Goal: Task Accomplishment & Management: Use online tool/utility

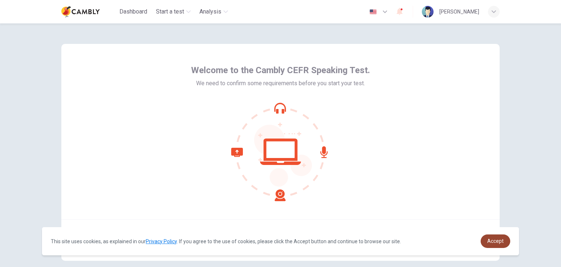
click at [495, 238] on span "Accept" at bounding box center [495, 241] width 16 height 6
click at [492, 243] on span "Accept" at bounding box center [495, 241] width 16 height 6
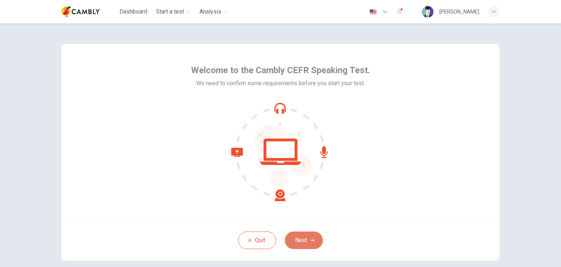
click at [292, 241] on button "Next" at bounding box center [304, 240] width 38 height 18
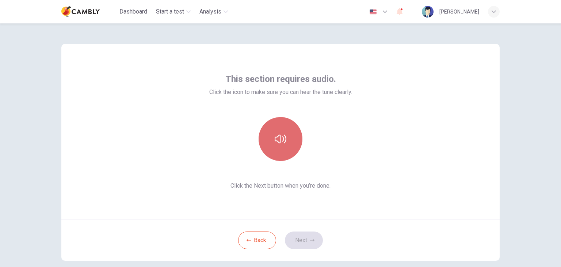
click at [273, 157] on button "button" at bounding box center [280, 139] width 44 height 44
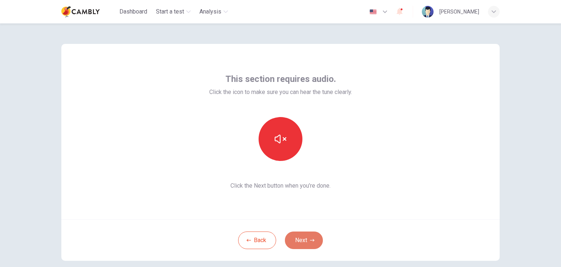
click at [307, 243] on button "Next" at bounding box center [304, 240] width 38 height 18
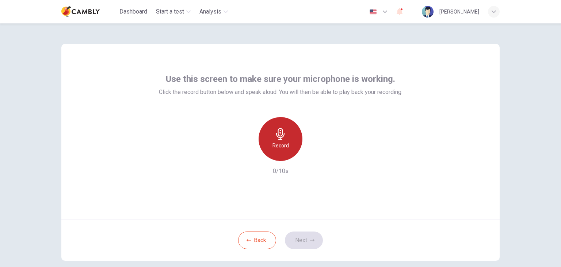
click at [276, 137] on icon "button" at bounding box center [281, 134] width 12 height 12
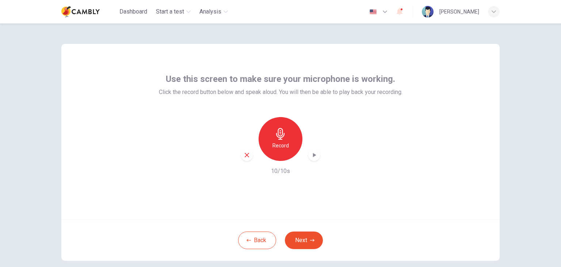
click at [386, 173] on div "Record 10/10s" at bounding box center [281, 146] width 244 height 58
click at [305, 233] on button "Next" at bounding box center [304, 240] width 38 height 18
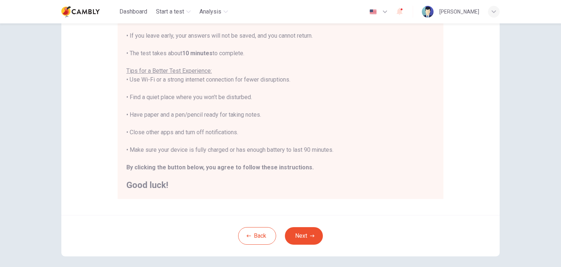
scroll to position [139, 0]
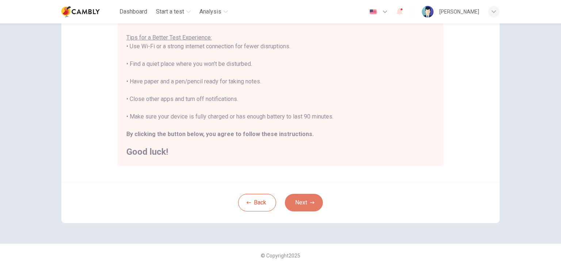
click at [312, 199] on button "Next" at bounding box center [304, 202] width 38 height 18
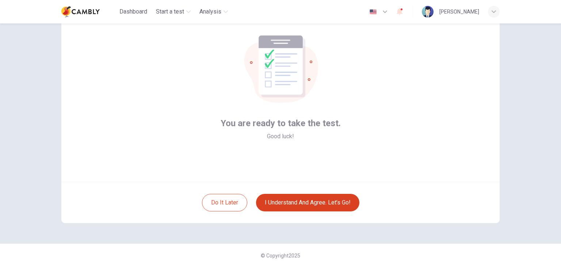
scroll to position [38, 0]
click at [313, 202] on button "I understand and agree. Let’s go!" at bounding box center [307, 202] width 103 height 18
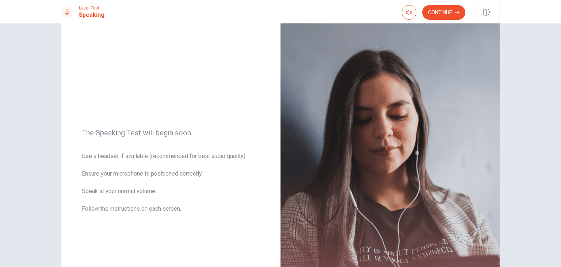
scroll to position [19, 0]
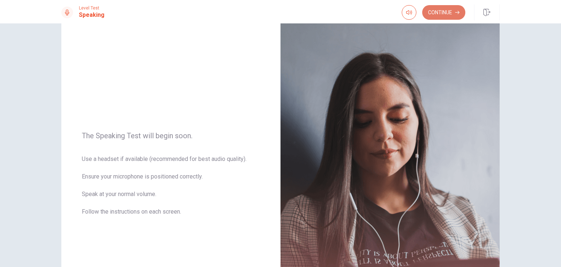
click at [434, 15] on button "Continue" at bounding box center [443, 12] width 43 height 15
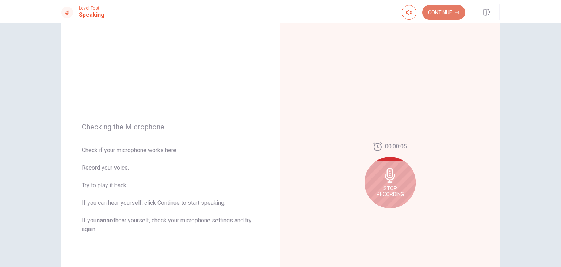
click at [442, 15] on button "Continue" at bounding box center [443, 12] width 43 height 15
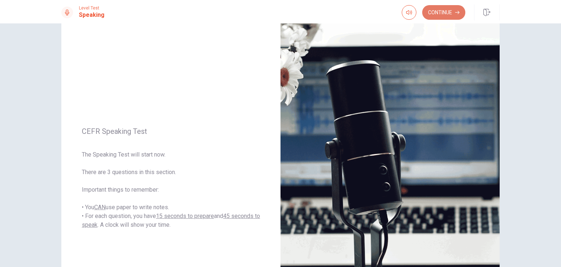
click at [442, 15] on button "Continue" at bounding box center [443, 12] width 43 height 15
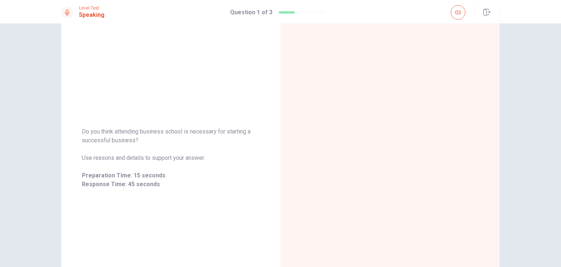
scroll to position [32, 0]
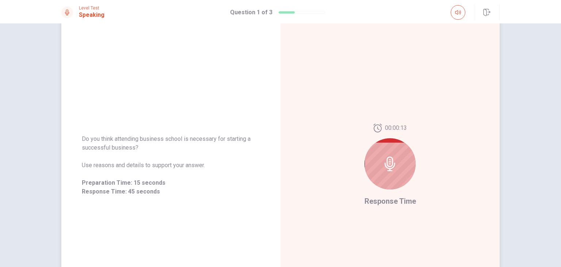
click at [340, 140] on div "00:00:13 Response Time" at bounding box center [389, 165] width 219 height 318
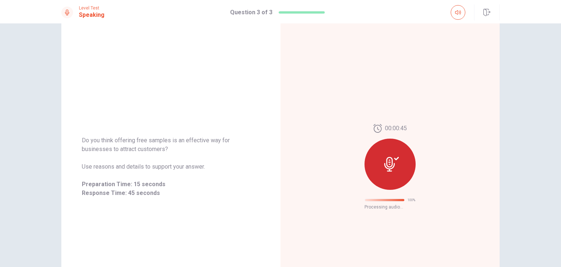
scroll to position [0, 0]
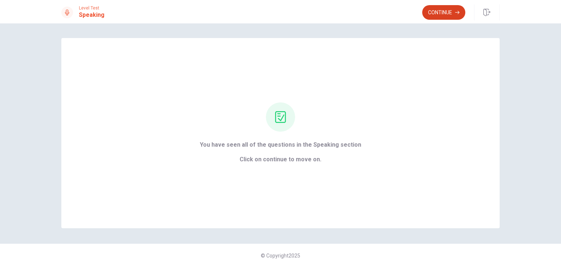
click at [442, 11] on button "Continue" at bounding box center [443, 12] width 43 height 15
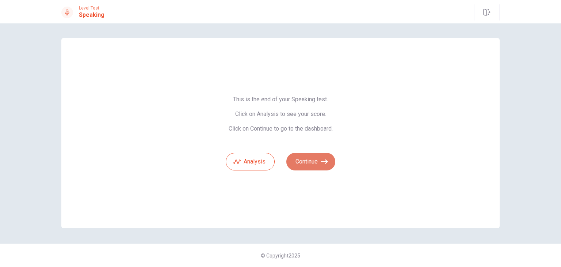
click at [321, 155] on button "Continue" at bounding box center [310, 162] width 49 height 18
